Goal: Information Seeking & Learning: Learn about a topic

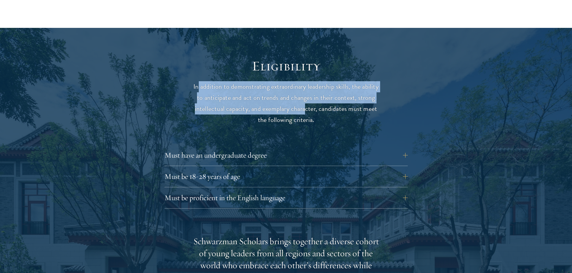
click at [306, 96] on p "In addition to demonstrating extraordinary leadership skills, the ability to an…" at bounding box center [286, 103] width 186 height 44
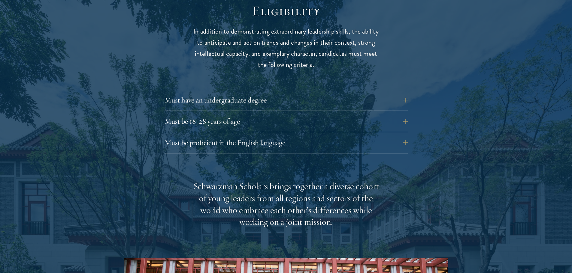
scroll to position [799, 0]
click at [312, 93] on button "Must have an undergraduate degree" at bounding box center [290, 100] width 243 height 14
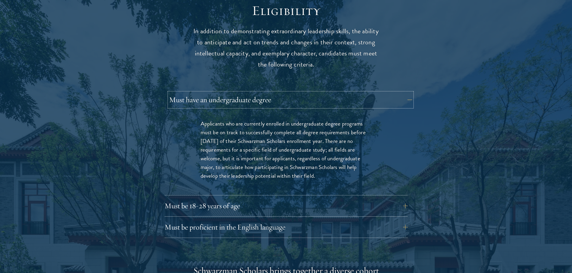
click at [312, 93] on button "Must have an undergraduate degree" at bounding box center [290, 100] width 243 height 14
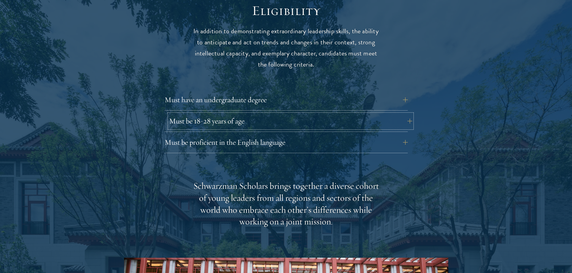
click at [302, 114] on button "Must be 18-28 years of age" at bounding box center [290, 121] width 243 height 14
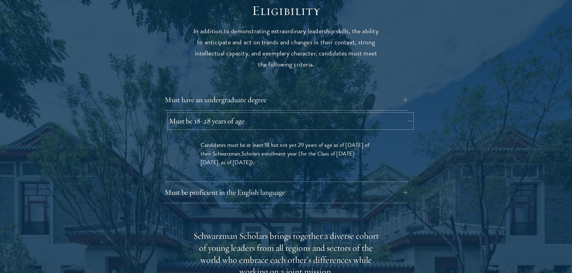
click at [302, 114] on button "Must be 18-28 years of age" at bounding box center [290, 121] width 243 height 14
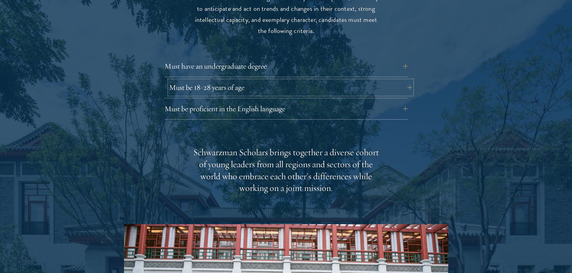
scroll to position [834, 0]
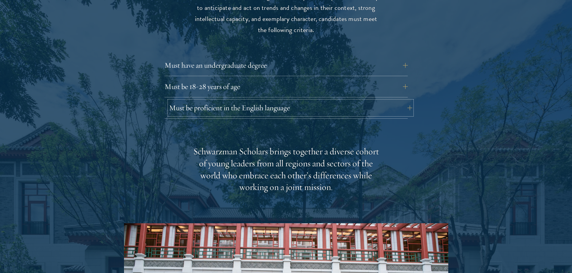
click at [310, 101] on button "Must be proficient in the English language" at bounding box center [290, 108] width 243 height 14
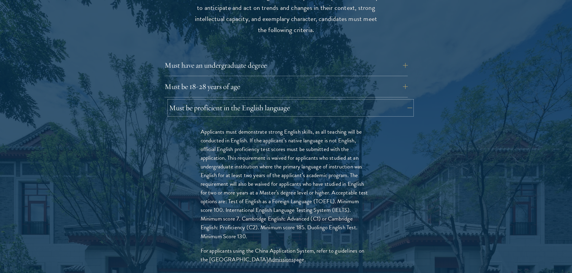
click at [310, 101] on button "Must be proficient in the English language" at bounding box center [290, 108] width 243 height 14
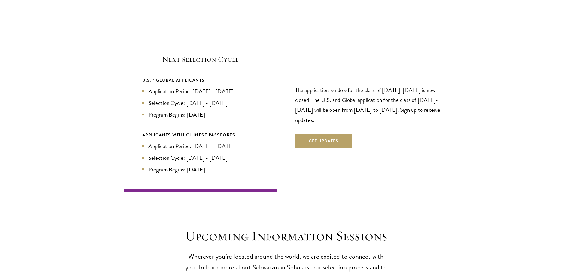
scroll to position [1267, 0]
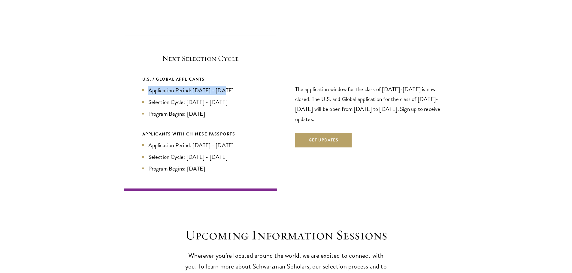
drag, startPoint x: 150, startPoint y: 79, endPoint x: 225, endPoint y: 73, distance: 75.6
click at [225, 76] on div "U.S. / GLOBAL APPLICANTS Application Period: [DATE] - [DATE] Selection Cycle: […" at bounding box center [200, 97] width 116 height 43
drag, startPoint x: 150, startPoint y: 91, endPoint x: 228, endPoint y: 88, distance: 78.7
click at [228, 98] on li "Selection Cycle: [DATE] - [DATE]" at bounding box center [200, 102] width 116 height 9
click at [192, 111] on div "U.S. / GLOBAL APPLICANTS Application Period: [DATE] - [DATE] Selection Cycle: […" at bounding box center [200, 124] width 116 height 97
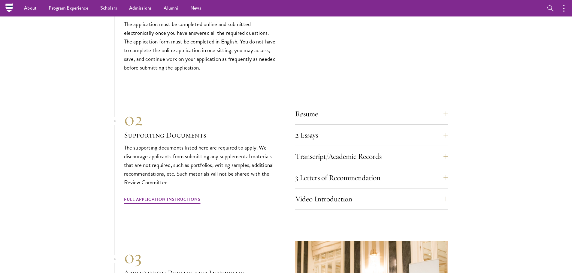
scroll to position [1818, 0]
click at [335, 107] on button "Resume" at bounding box center [375, 114] width 153 height 14
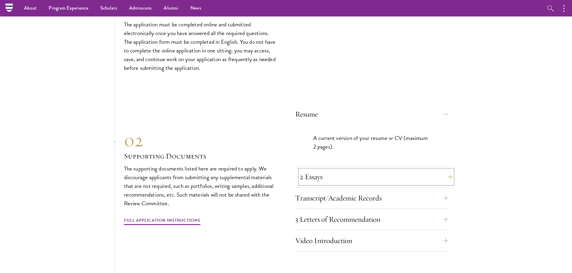
click at [328, 170] on button "2 Essays" at bounding box center [375, 177] width 153 height 14
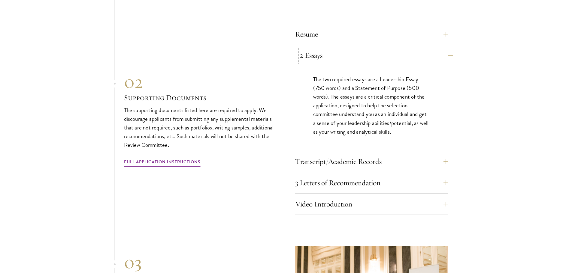
scroll to position [1898, 0]
click at [343, 154] on button "Transcript/Academic Records" at bounding box center [375, 161] width 153 height 14
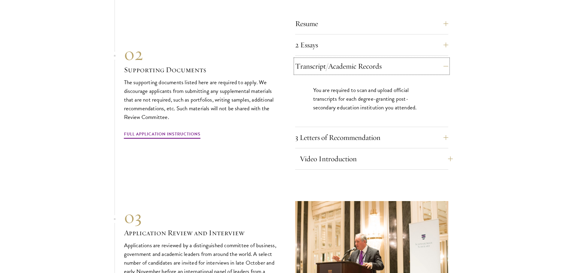
scroll to position [1909, 0]
click at [352, 133] on div "3 Letters of Recommendation Recommenders should know you well and be able to sp…" at bounding box center [371, 139] width 153 height 18
click at [358, 130] on button "3 Letters of Recommendation" at bounding box center [375, 137] width 153 height 14
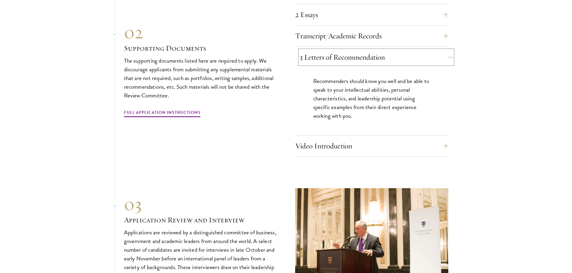
scroll to position [1939, 0]
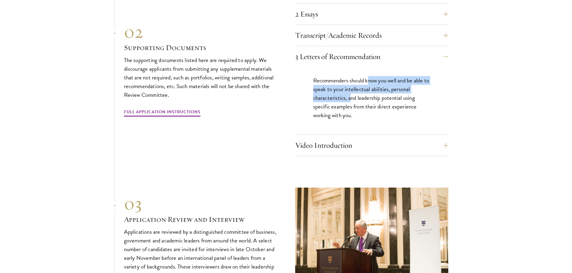
drag, startPoint x: 367, startPoint y: 69, endPoint x: 350, endPoint y: 89, distance: 26.4
click at [350, 89] on p "Recommenders should know you well and be able to speak to your intellectual abi…" at bounding box center [371, 98] width 117 height 44
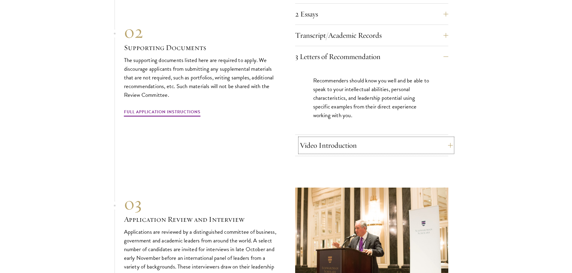
click at [340, 138] on button "Video Introduction" at bounding box center [375, 145] width 153 height 14
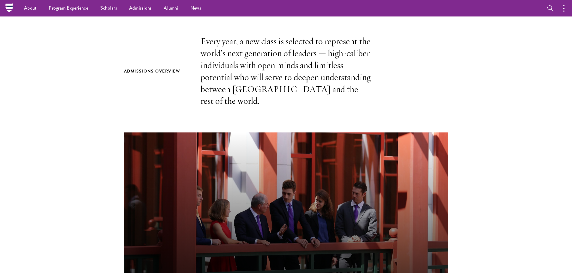
scroll to position [0, 0]
